Goal: Transaction & Acquisition: Purchase product/service

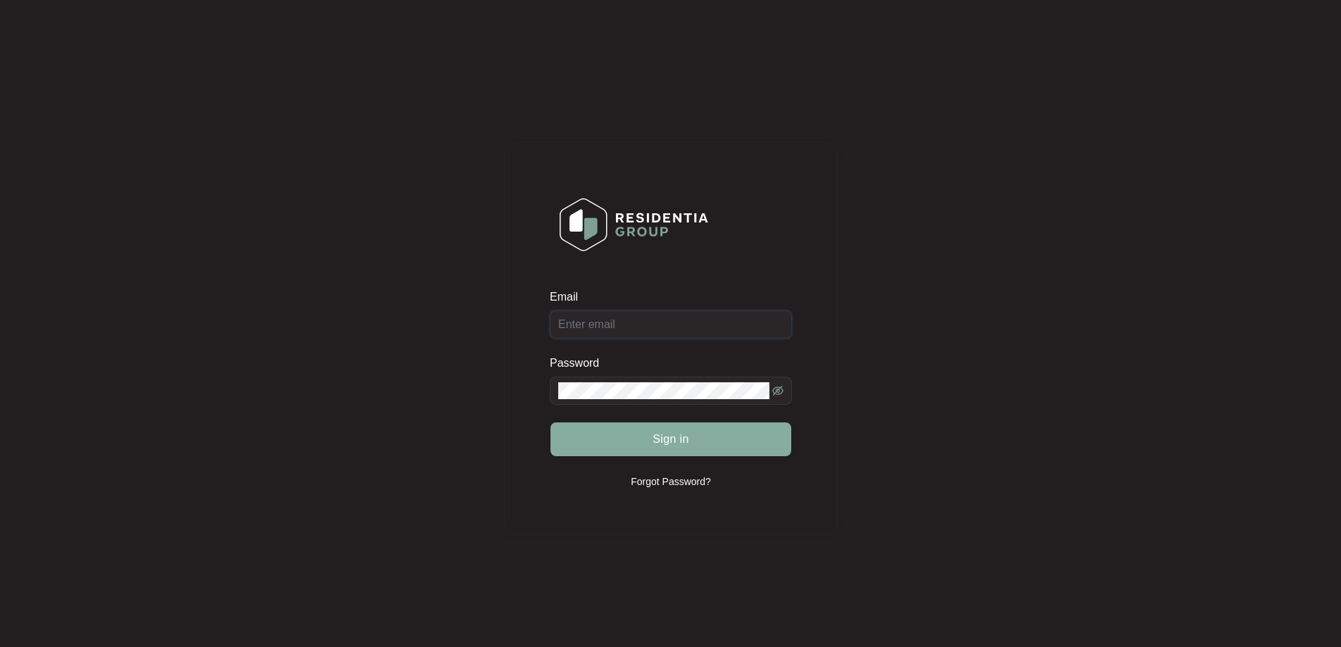
type input "[EMAIL_ADDRESS][DOMAIN_NAME]"
click at [644, 435] on button "Sign in" at bounding box center [671, 439] width 241 height 34
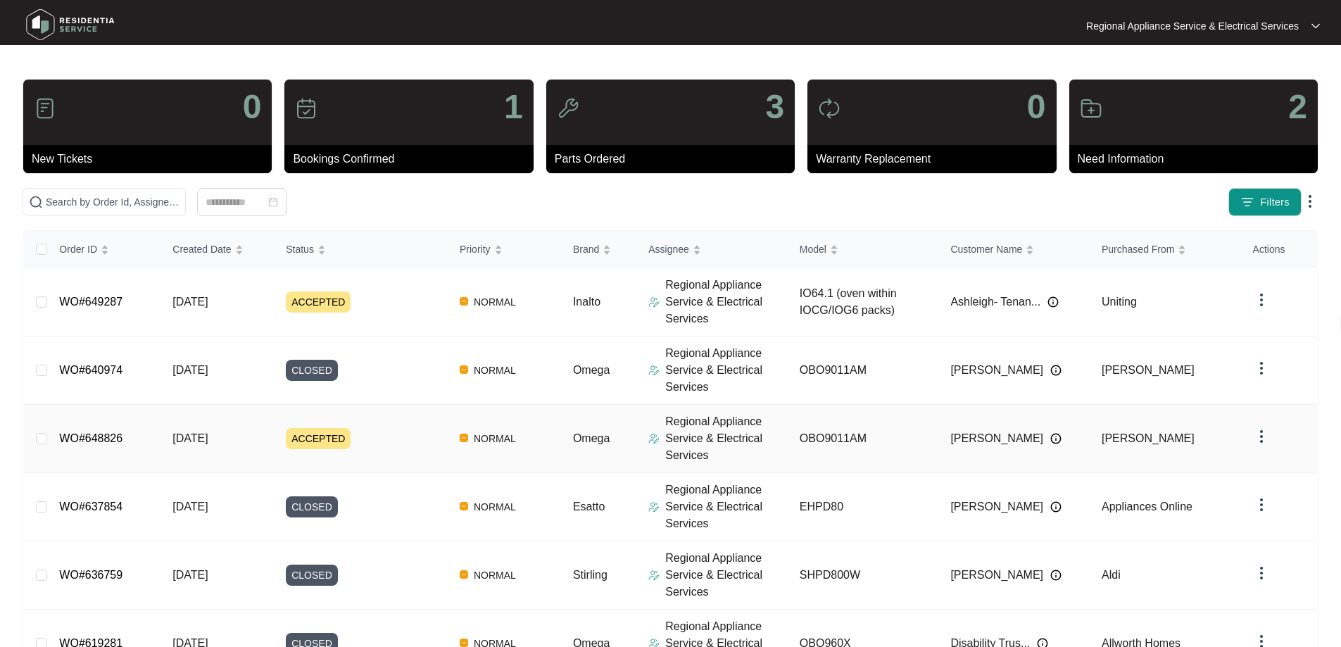
click at [99, 444] on link "WO#648826" at bounding box center [90, 438] width 63 height 12
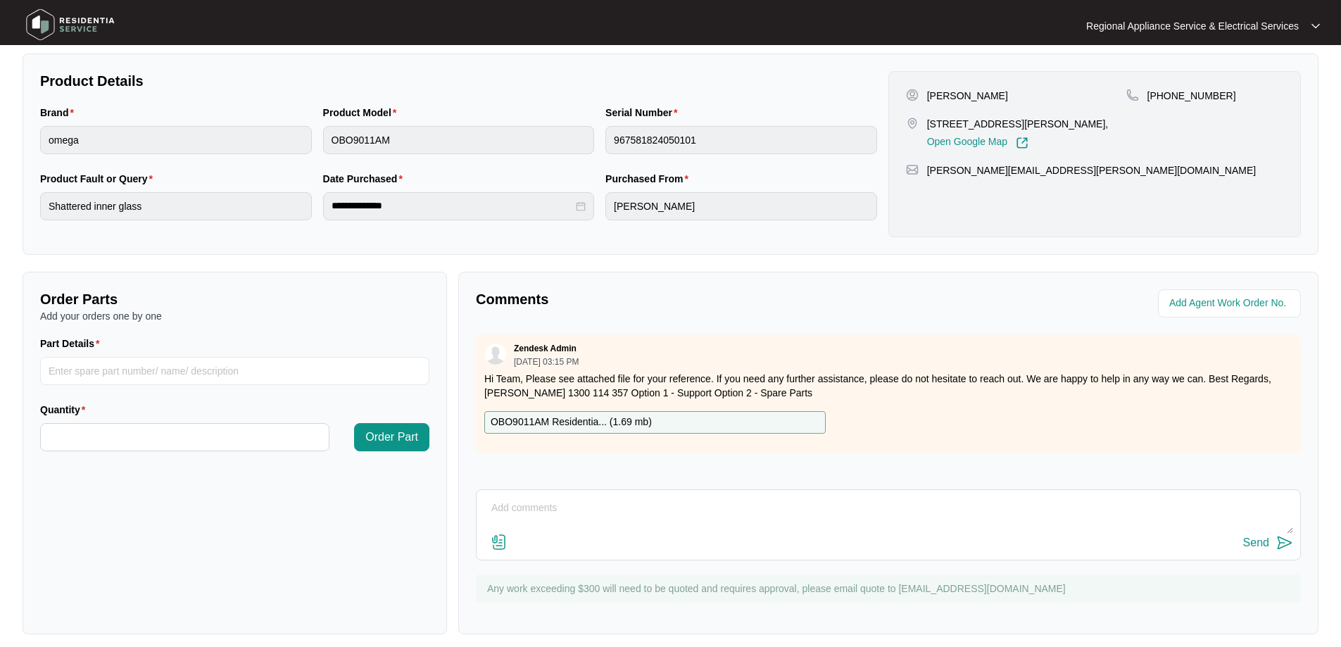
scroll to position [287, 0]
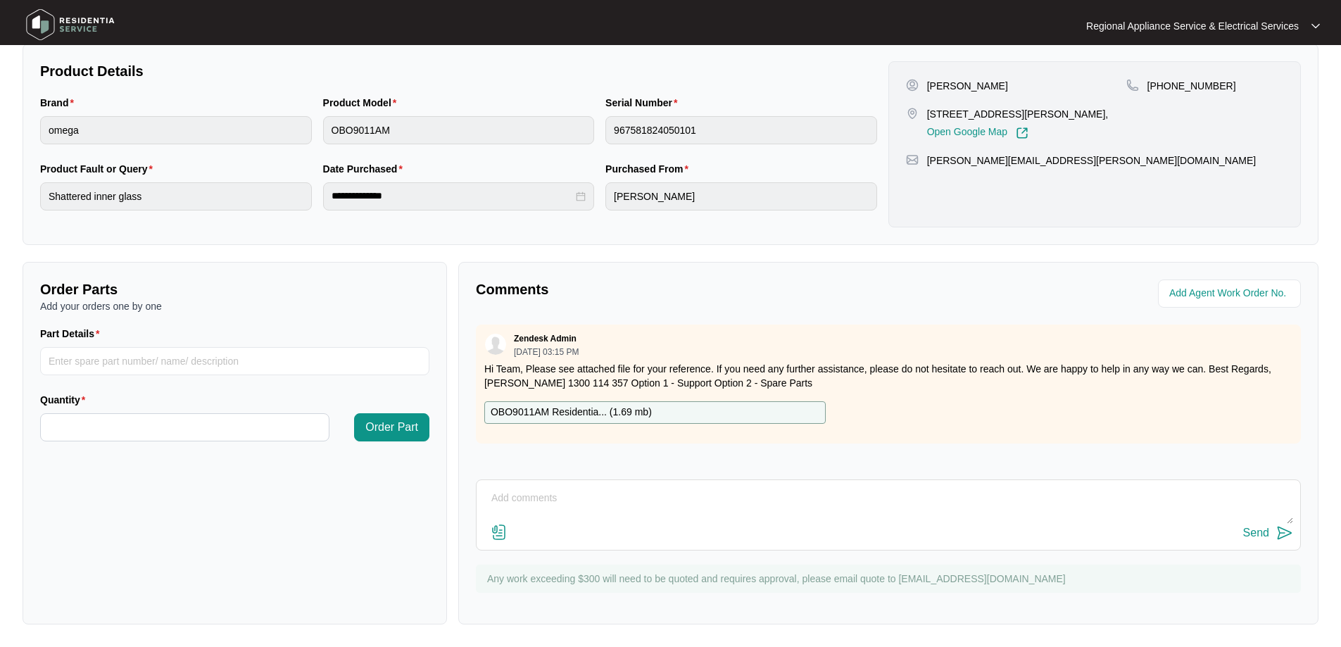
click at [568, 412] on p "OBO9011AM Residentia... ( 1.69 mb )" at bounding box center [571, 412] width 161 height 15
click at [67, 360] on input "Part Details" at bounding box center [234, 361] width 389 height 28
type input "SP21197"
click at [56, 427] on input "Quantity" at bounding box center [185, 427] width 288 height 27
type input "*"
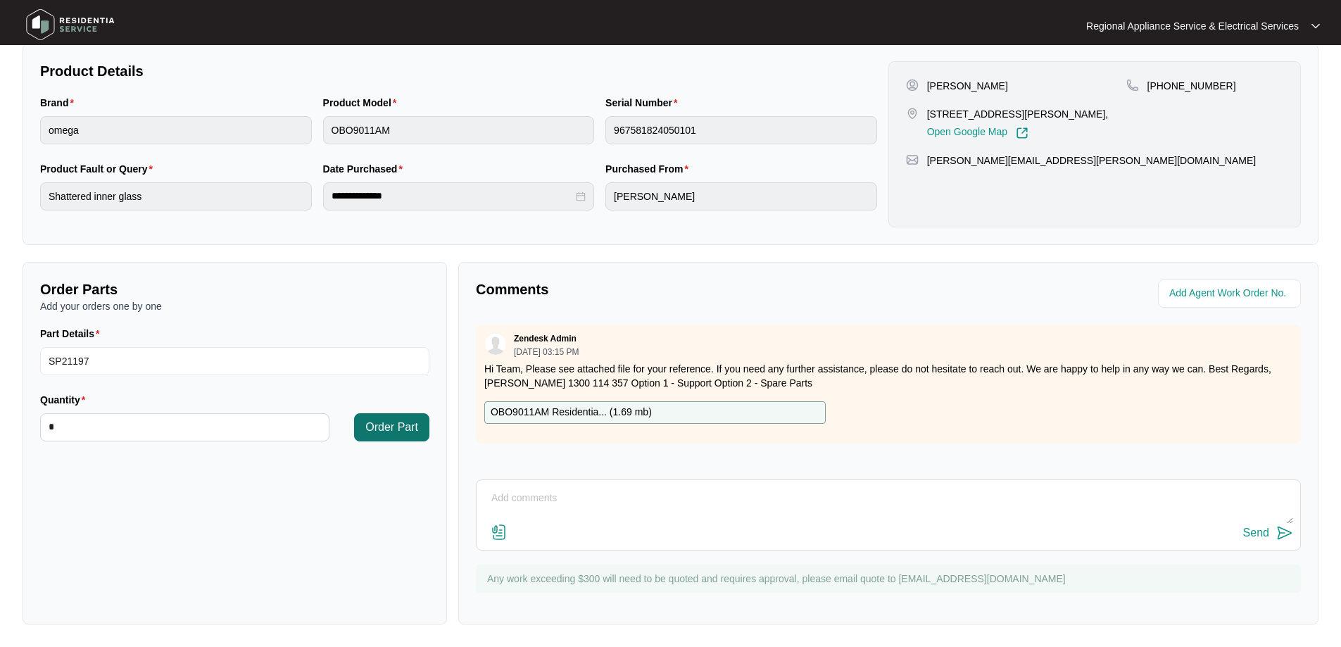
click at [369, 429] on span "Order Part" at bounding box center [391, 427] width 53 height 17
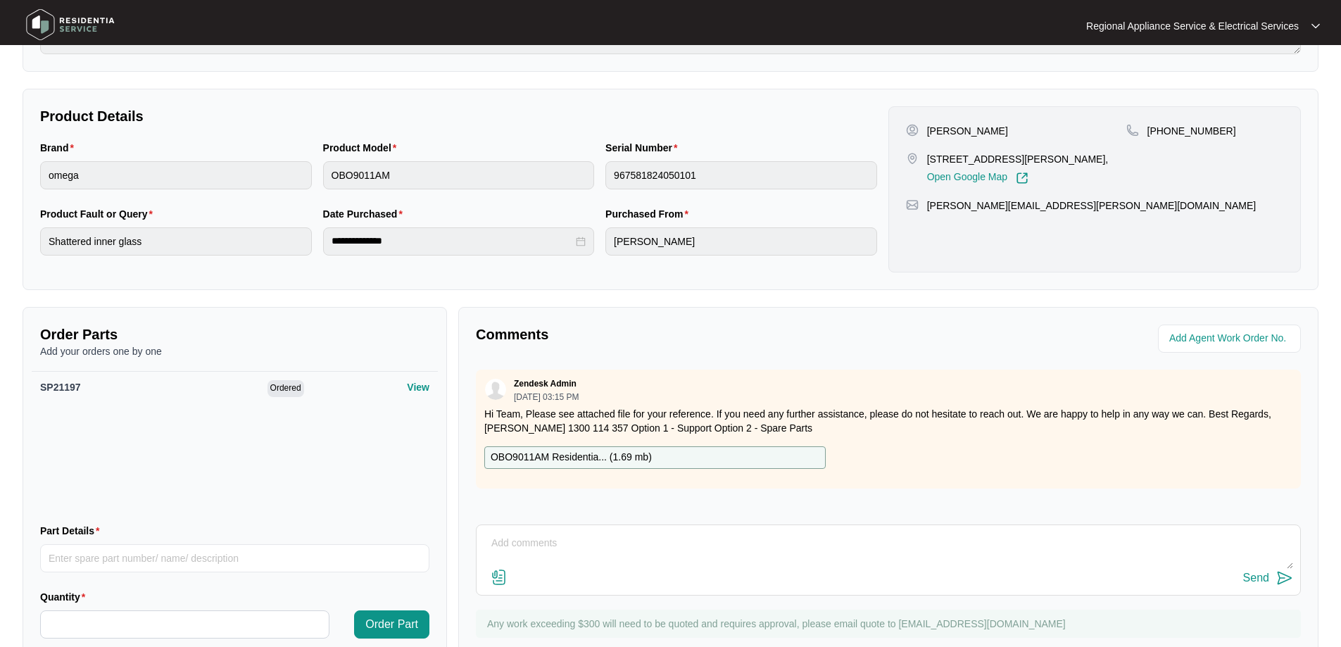
scroll to position [217, 0]
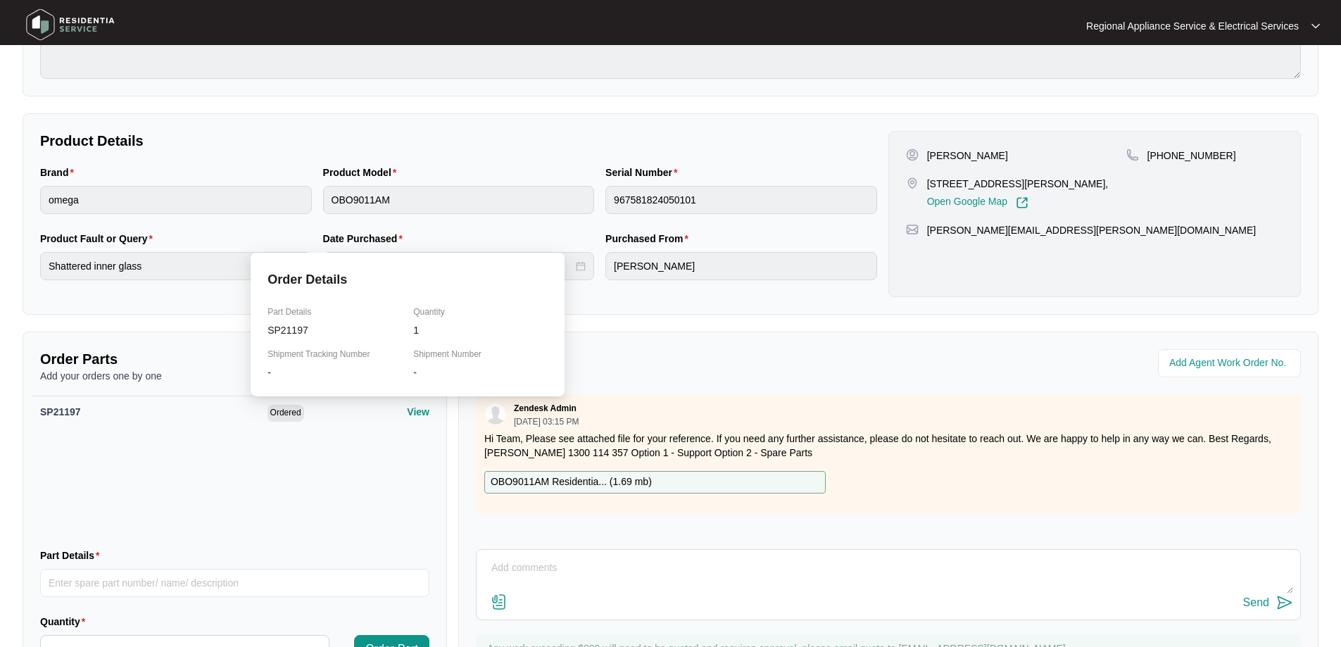
click at [409, 413] on p "View" at bounding box center [418, 412] width 23 height 14
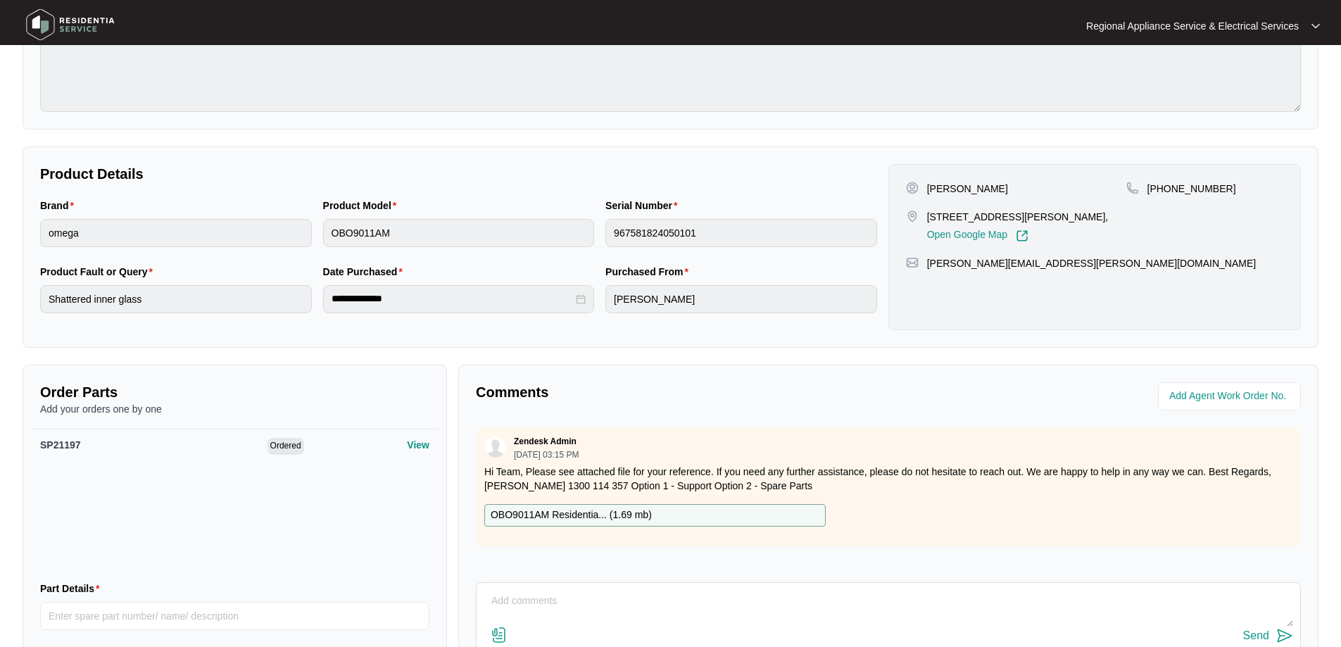
scroll to position [149, 0]
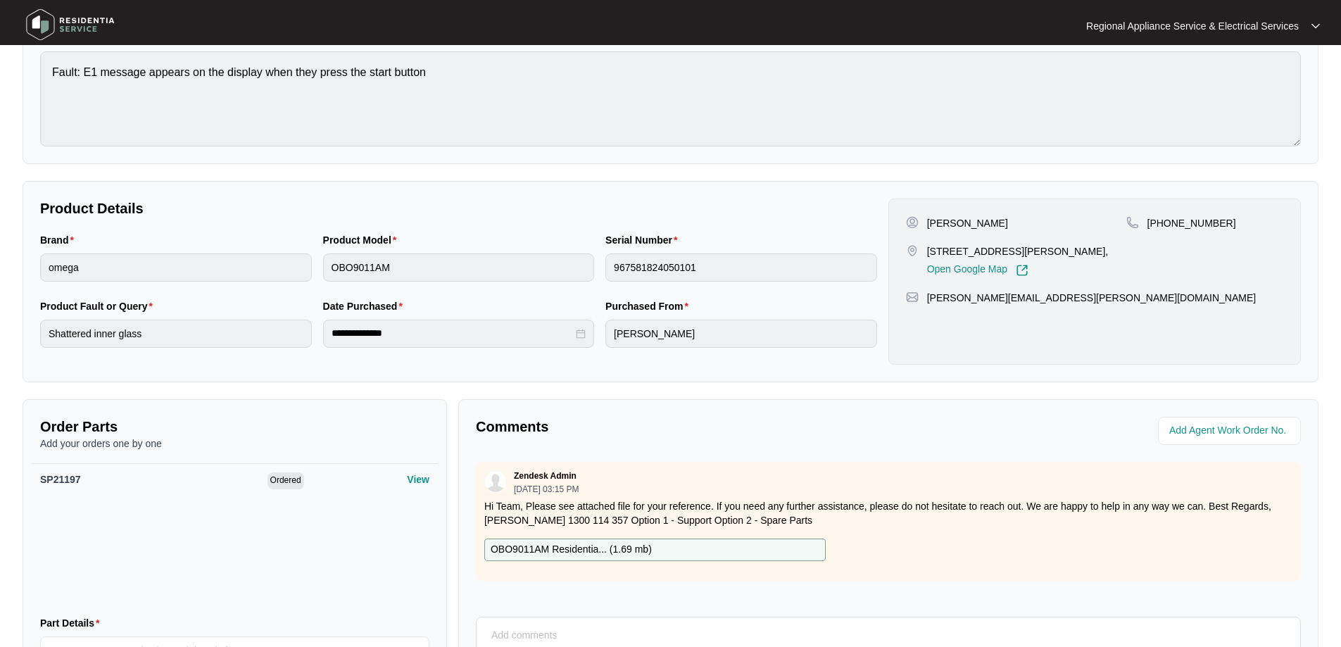
click at [275, 484] on span "Ordered" at bounding box center [286, 480] width 37 height 17
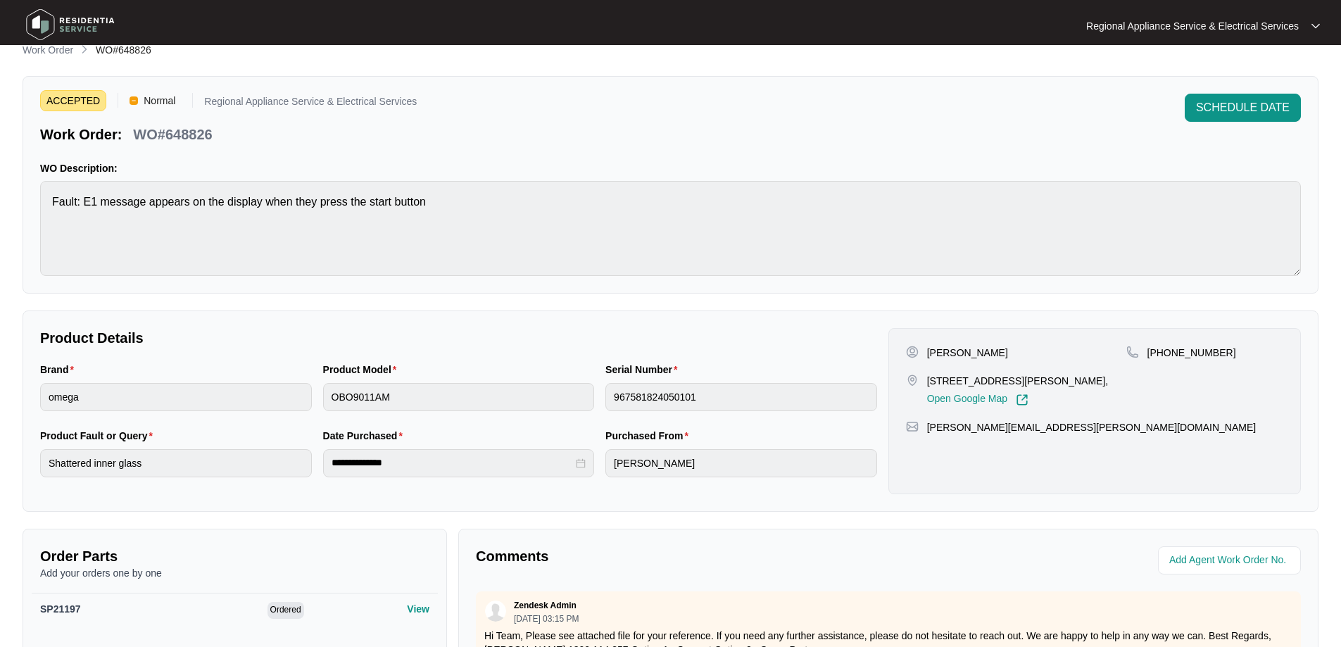
scroll to position [0, 0]
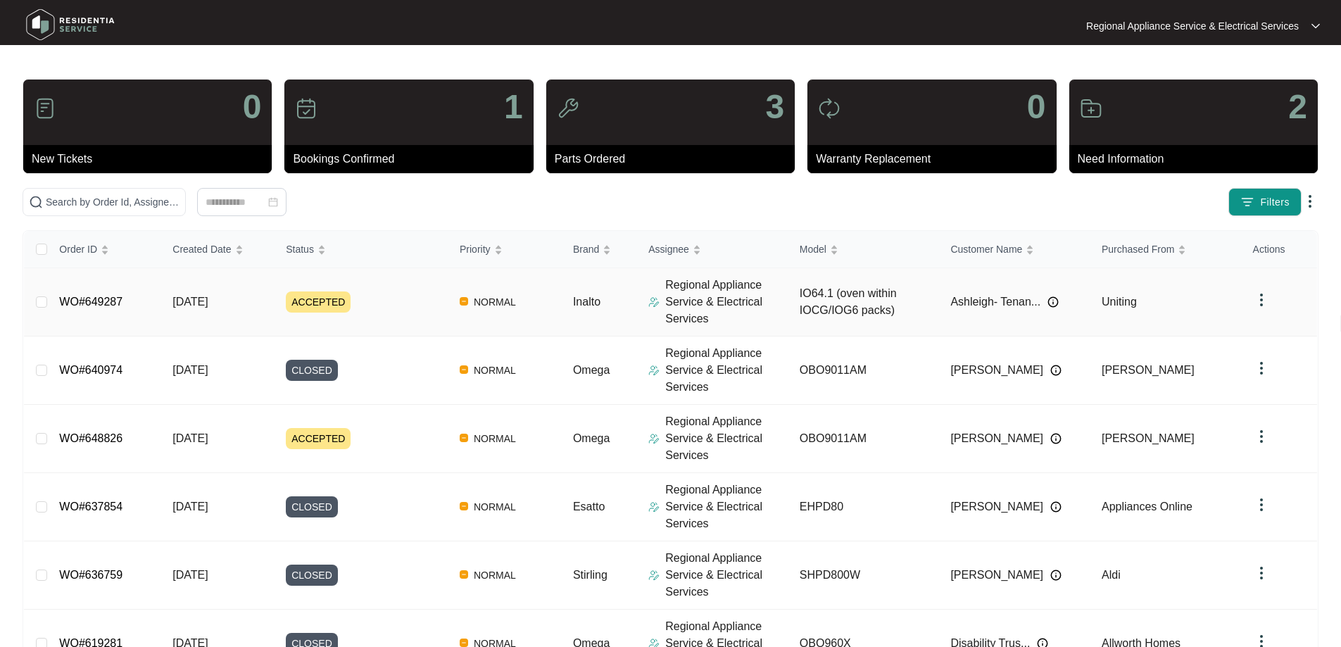
click at [101, 303] on link "WO#649287" at bounding box center [90, 302] width 63 height 12
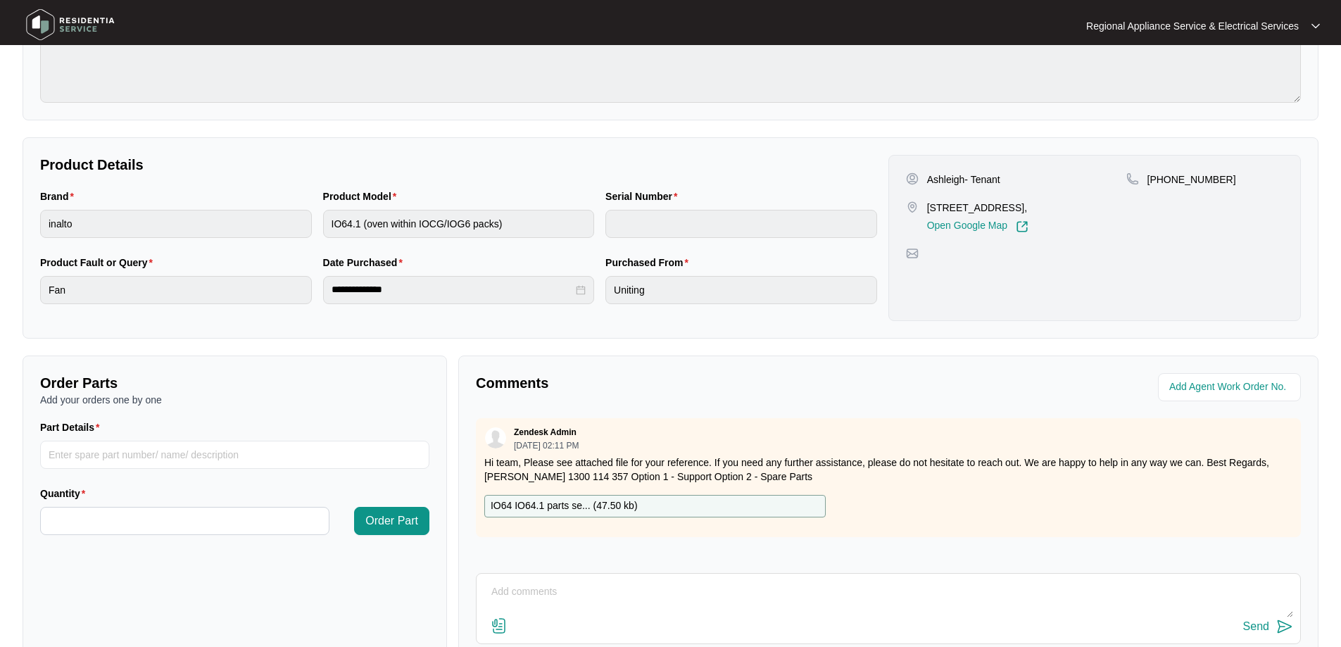
scroll to position [217, 0]
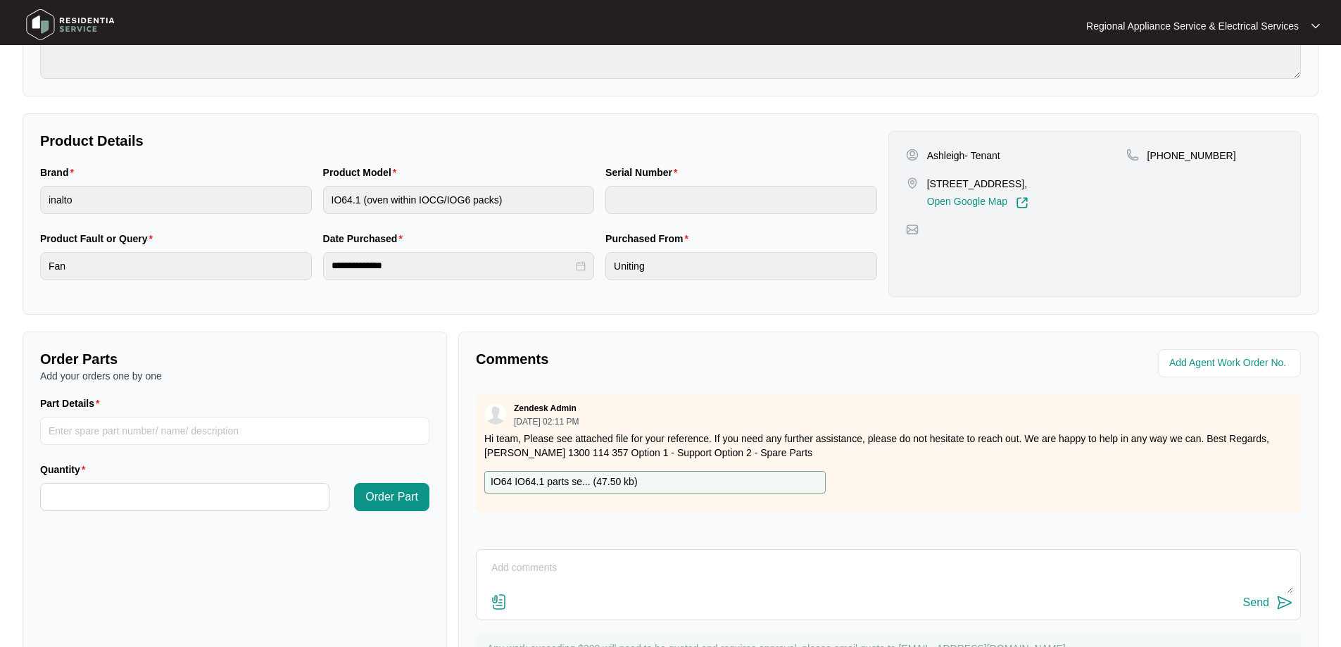
click at [546, 486] on p "IO64 IO64.1 parts se... ( 47.50 kb )" at bounding box center [564, 482] width 147 height 15
click at [59, 435] on input "Part Details" at bounding box center [234, 431] width 389 height 28
paste input "SP11568"
type input "SP11568"
drag, startPoint x: 52, startPoint y: 496, endPoint x: 77, endPoint y: 513, distance: 29.5
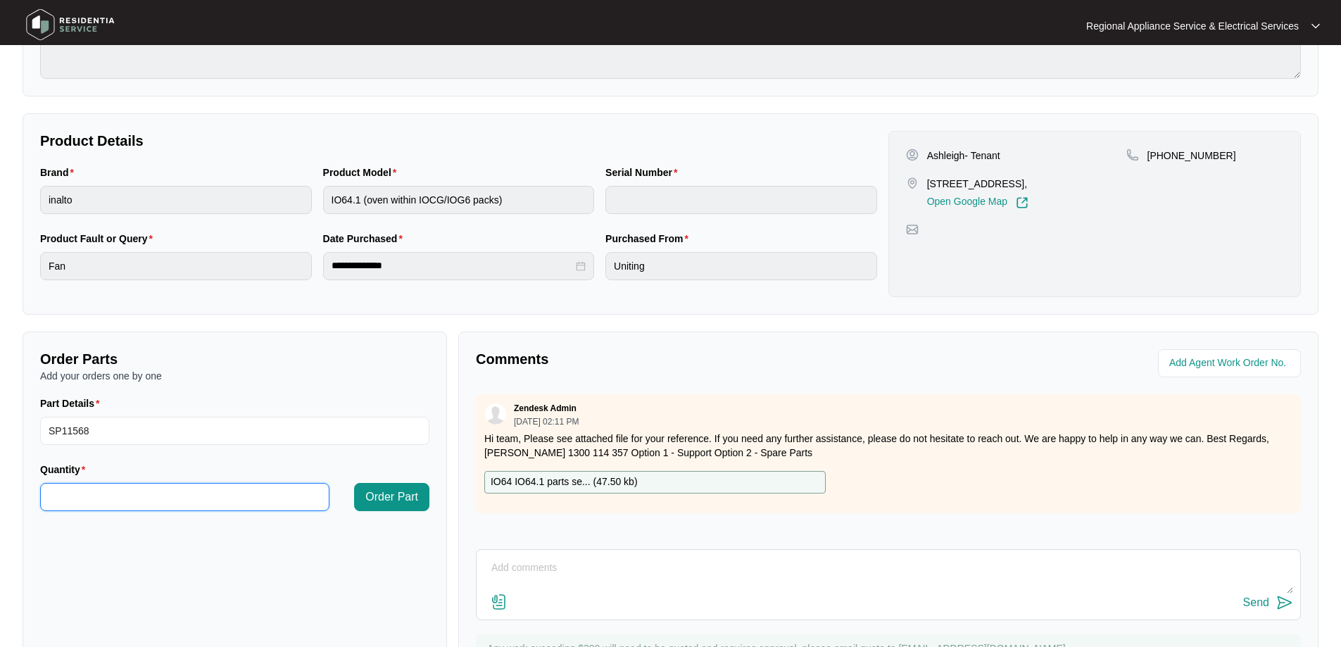
click at [53, 496] on input "Quantity" at bounding box center [185, 497] width 288 height 27
type input "*"
click at [393, 500] on span "Order Part" at bounding box center [391, 497] width 53 height 17
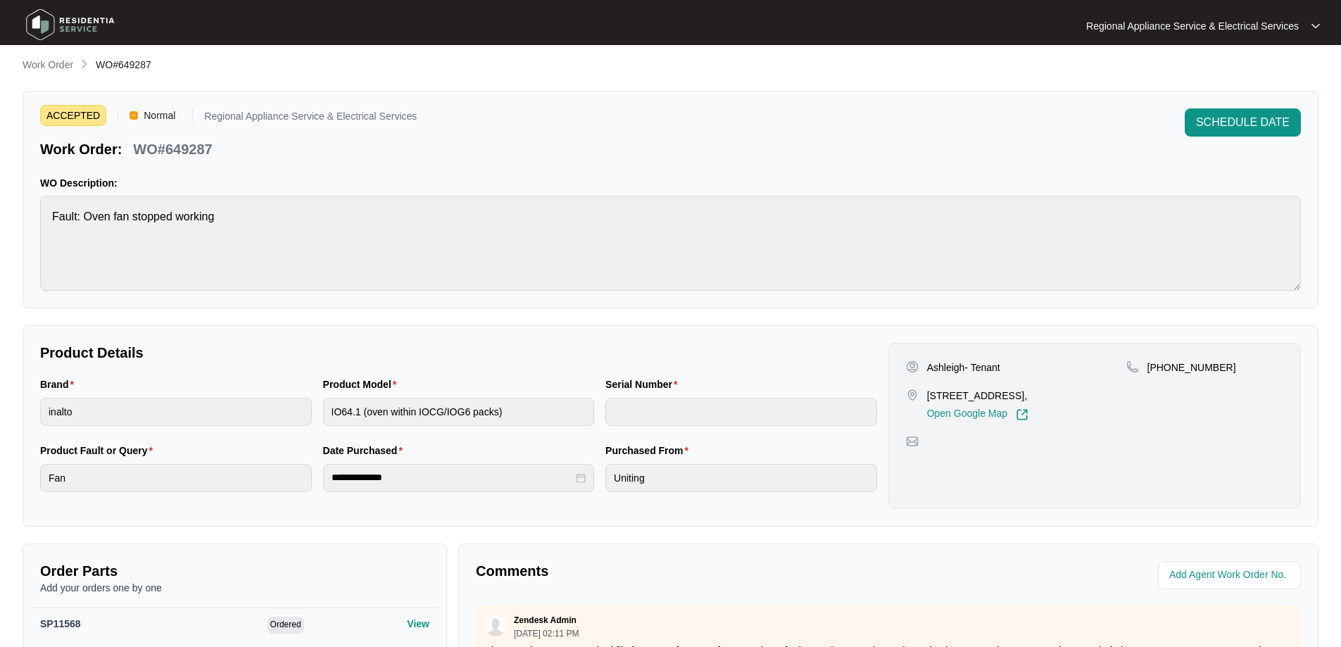
scroll to position [0, 0]
